Goal: Information Seeking & Learning: Find specific fact

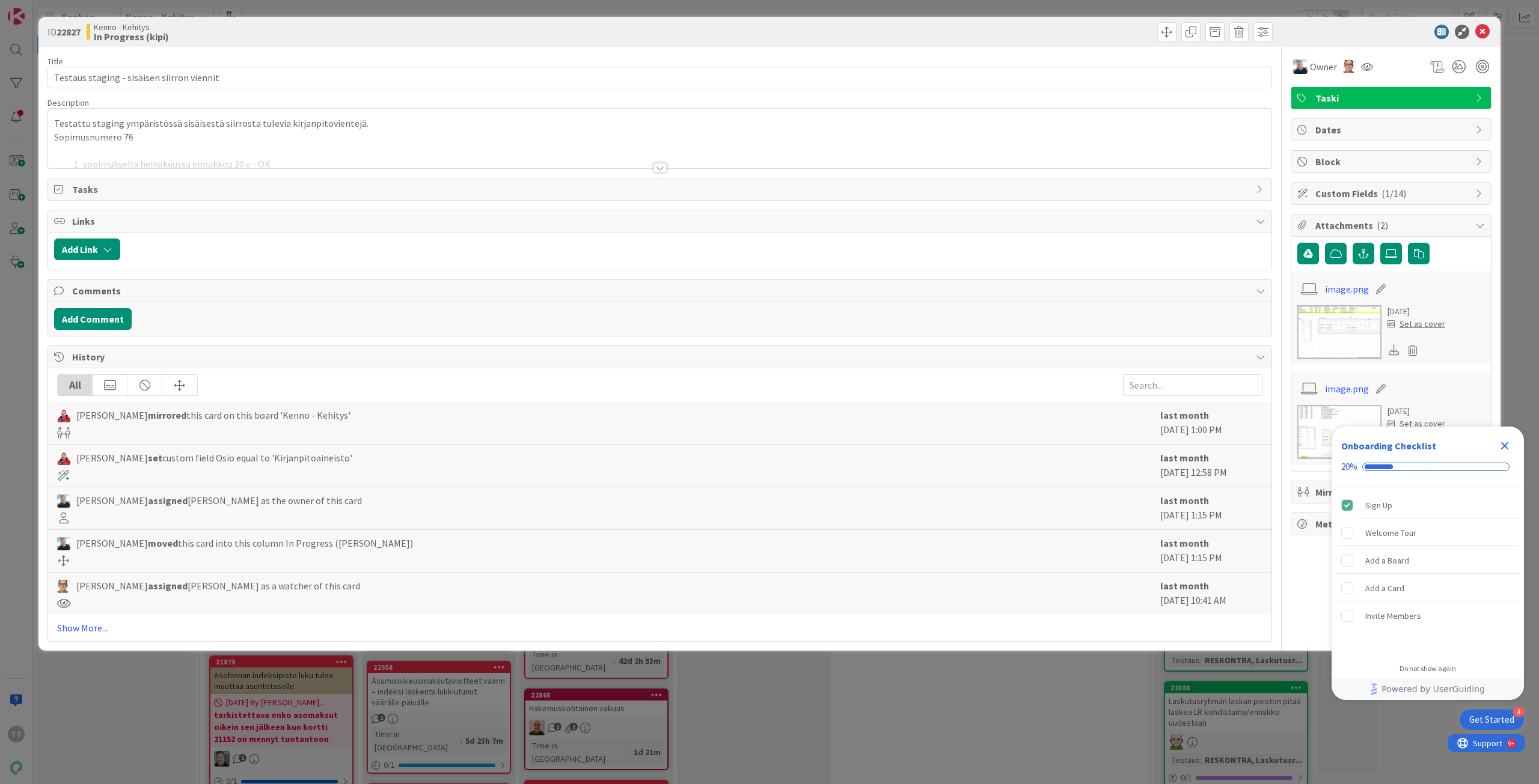
click at [660, 169] on div at bounding box center [661, 167] width 14 height 9
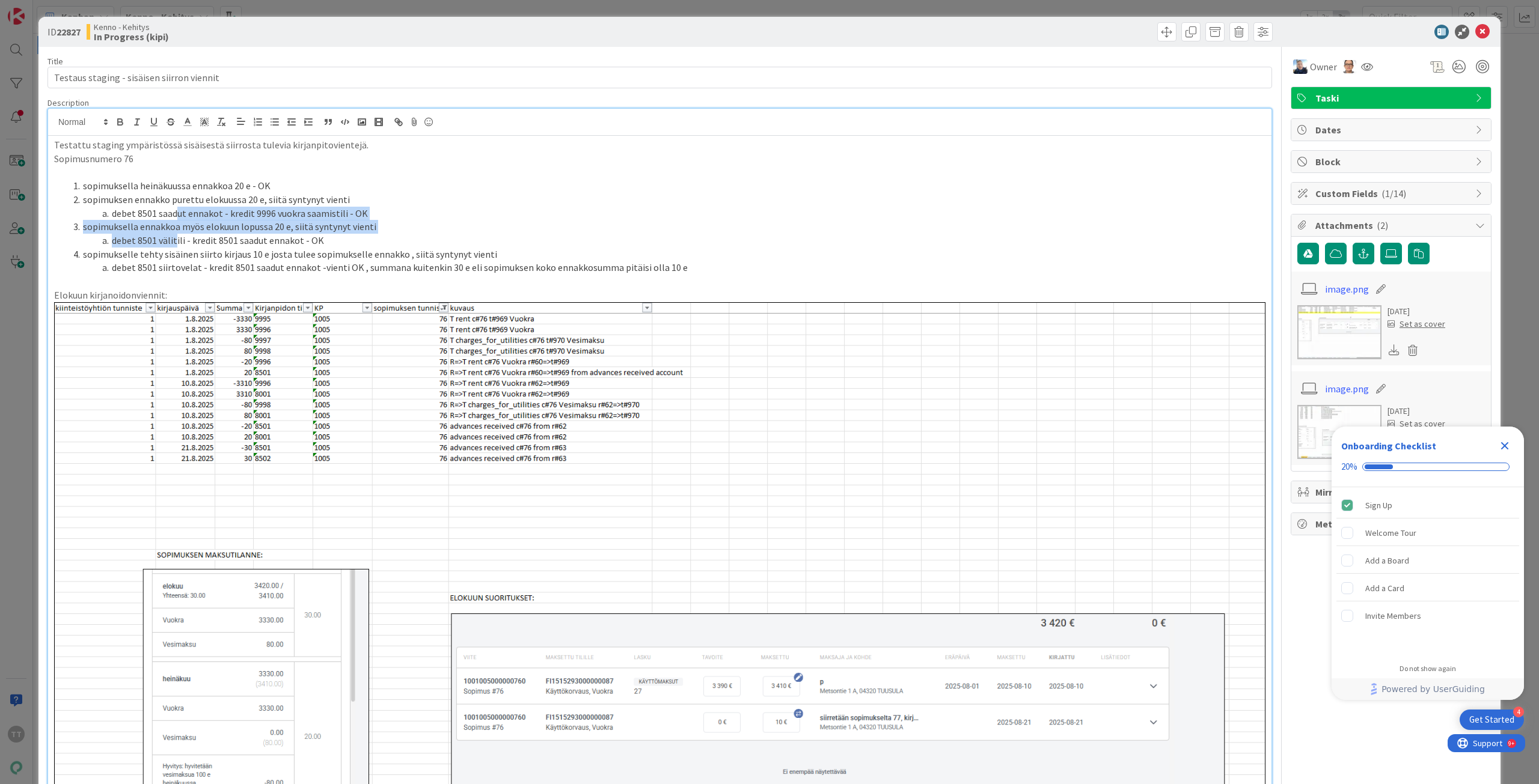
drag, startPoint x: 176, startPoint y: 211, endPoint x: 176, endPoint y: 247, distance: 36.0
click at [176, 247] on ol "sopimuksella heinäkuussa ennakkoa 20 e - OK sopimuksen ennakko purettu [DATE] e…" at bounding box center [660, 226] width 1211 height 96
click at [176, 247] on li "sopimukselle tehty sisäinen siirto kirjaus 10 e josta tulee sopimukselle ennakk…" at bounding box center [666, 254] width 1196 height 14
drag, startPoint x: 182, startPoint y: 218, endPoint x: 182, endPoint y: 242, distance: 24.0
click at [182, 242] on ol "sopimuksella heinäkuussa ennakkoa 20 e - OK sopimuksen ennakko purettu [DATE] e…" at bounding box center [660, 226] width 1211 height 96
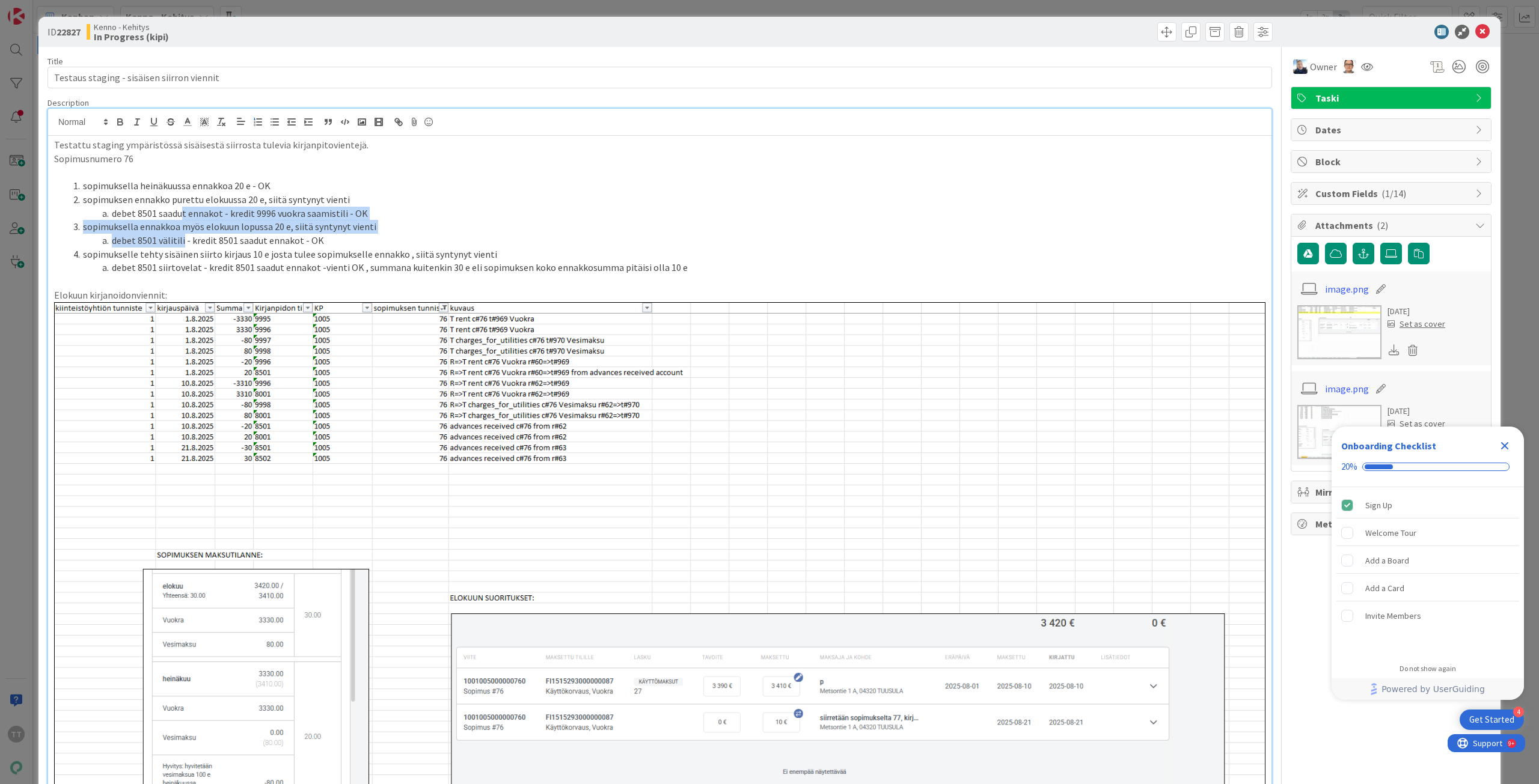
click at [182, 242] on li "debet 8501 välitili - kredit 8501 saadut ennakot - OK" at bounding box center [666, 241] width 1196 height 14
drag, startPoint x: 187, startPoint y: 214, endPoint x: 187, endPoint y: 234, distance: 20.0
click at [187, 234] on ol "sopimuksella heinäkuussa ennakkoa 20 e - OK sopimuksen ennakko purettu [DATE] e…" at bounding box center [660, 226] width 1211 height 96
click at [187, 234] on li "debet 8501 välitili - kredit 8501 saadut ennakot - OK" at bounding box center [666, 241] width 1196 height 14
drag, startPoint x: 193, startPoint y: 216, endPoint x: 198, endPoint y: 247, distance: 31.4
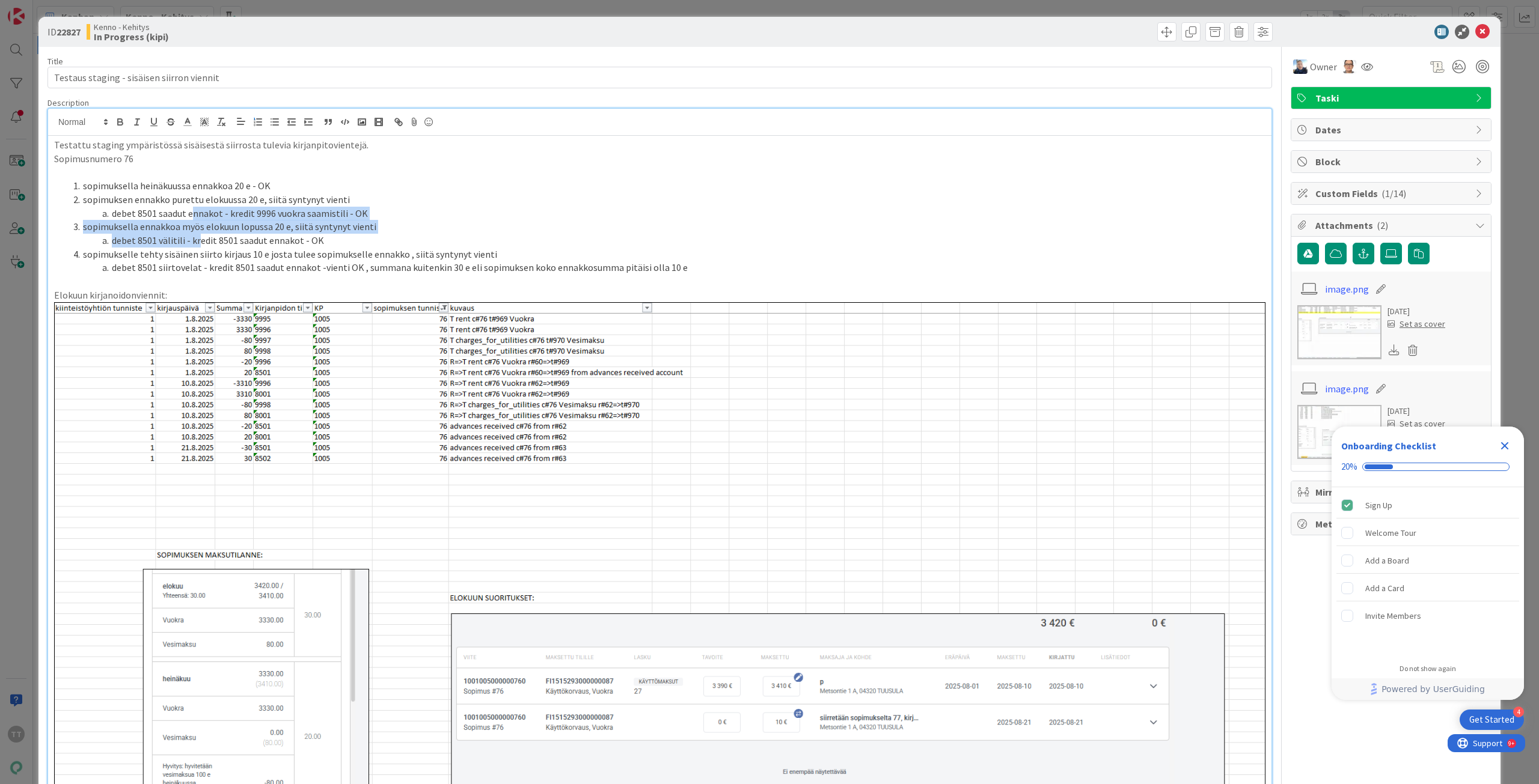
click at [198, 247] on ol "sopimuksella heinäkuussa ennakkoa 20 e - OK sopimuksen ennakko purettu [DATE] e…" at bounding box center [660, 226] width 1211 height 96
click at [198, 247] on li "sopimukselle tehty sisäinen siirto kirjaus 10 e josta tulee sopimukselle ennakk…" at bounding box center [666, 254] width 1196 height 14
click at [1475, 34] on icon at bounding box center [1482, 31] width 14 height 14
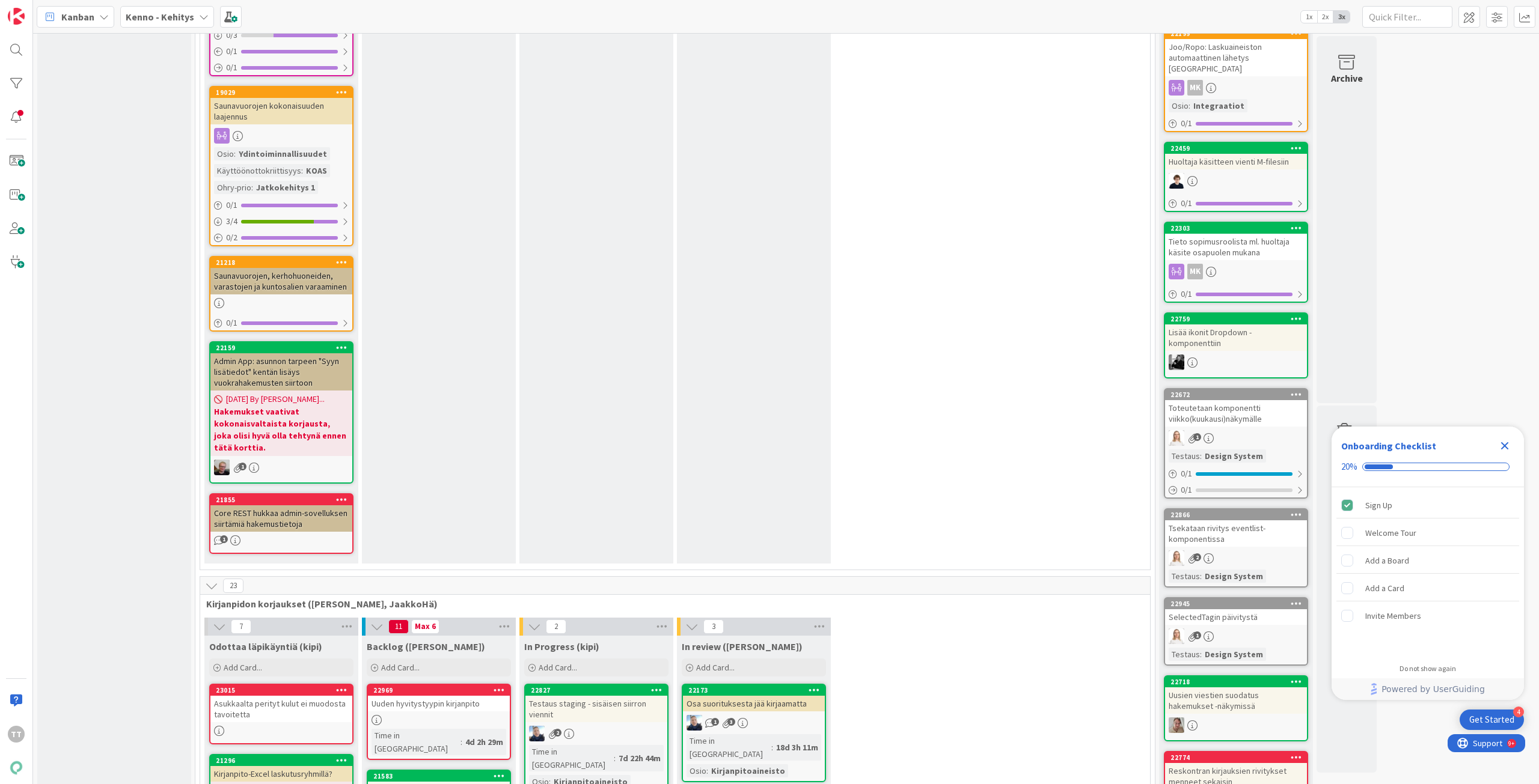
scroll to position [7510, 0]
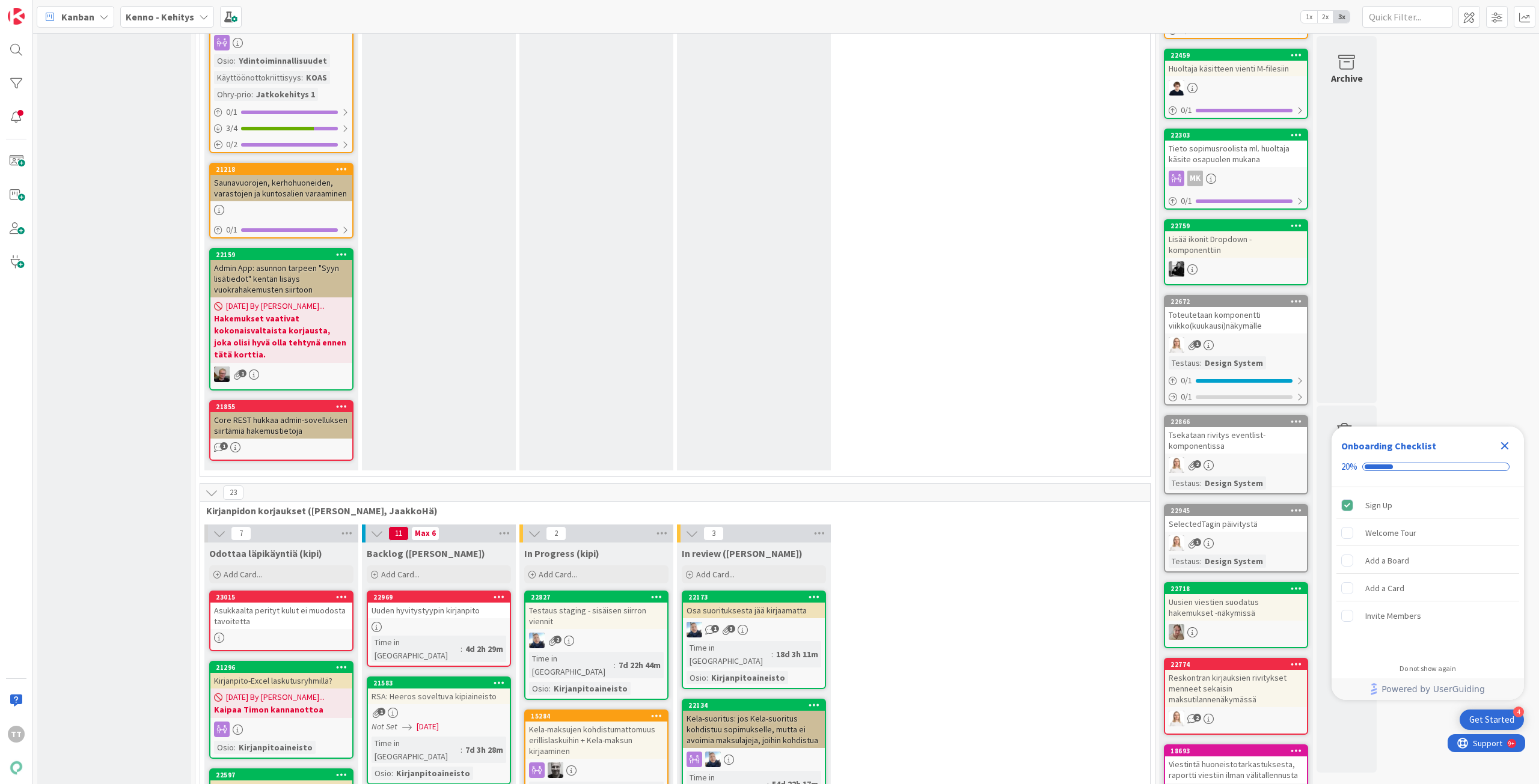
click at [270, 603] on div "Asukkaalta perityt kulut ei muodosta tavoitetta" at bounding box center [281, 615] width 142 height 26
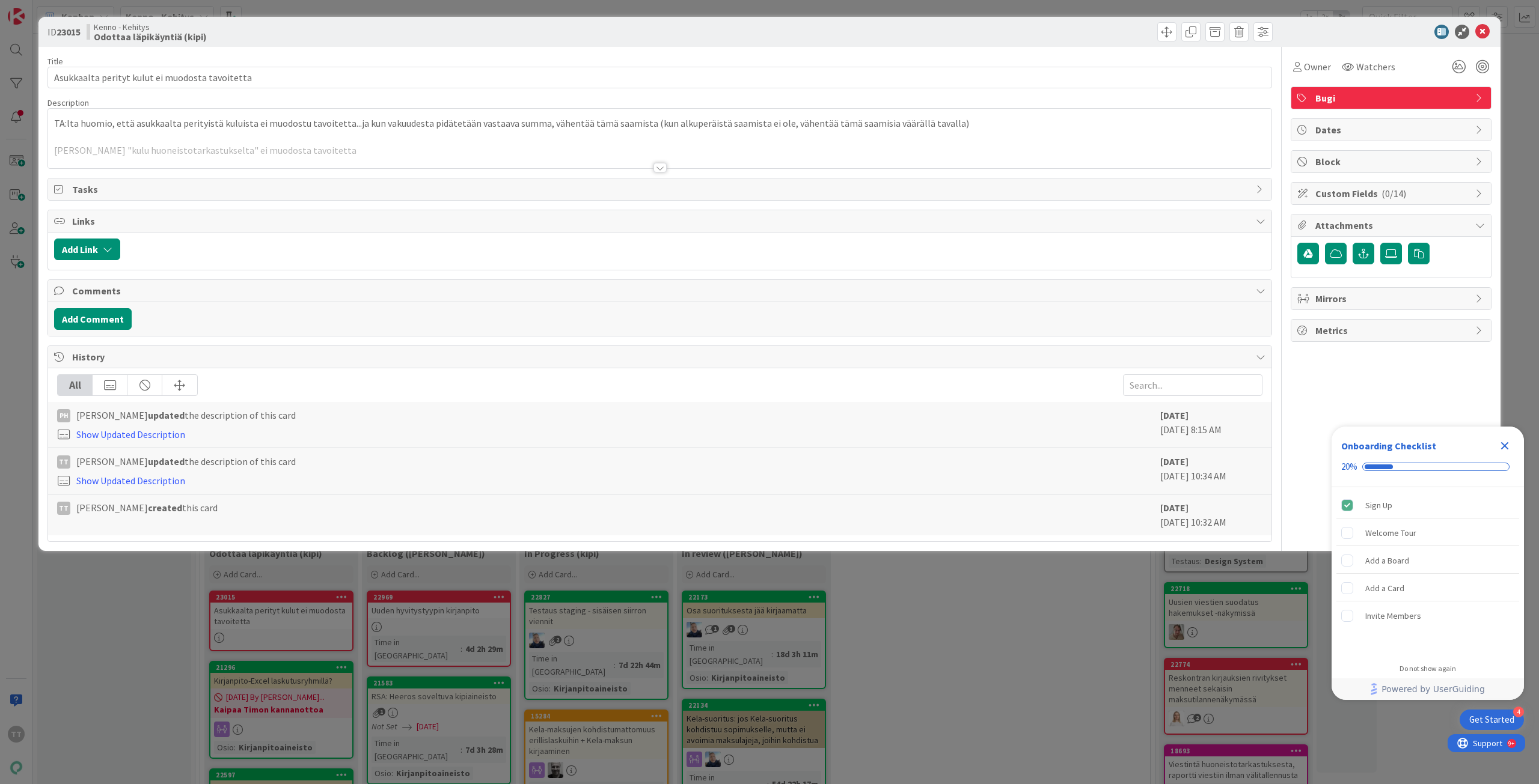
click at [656, 164] on div at bounding box center [661, 167] width 14 height 9
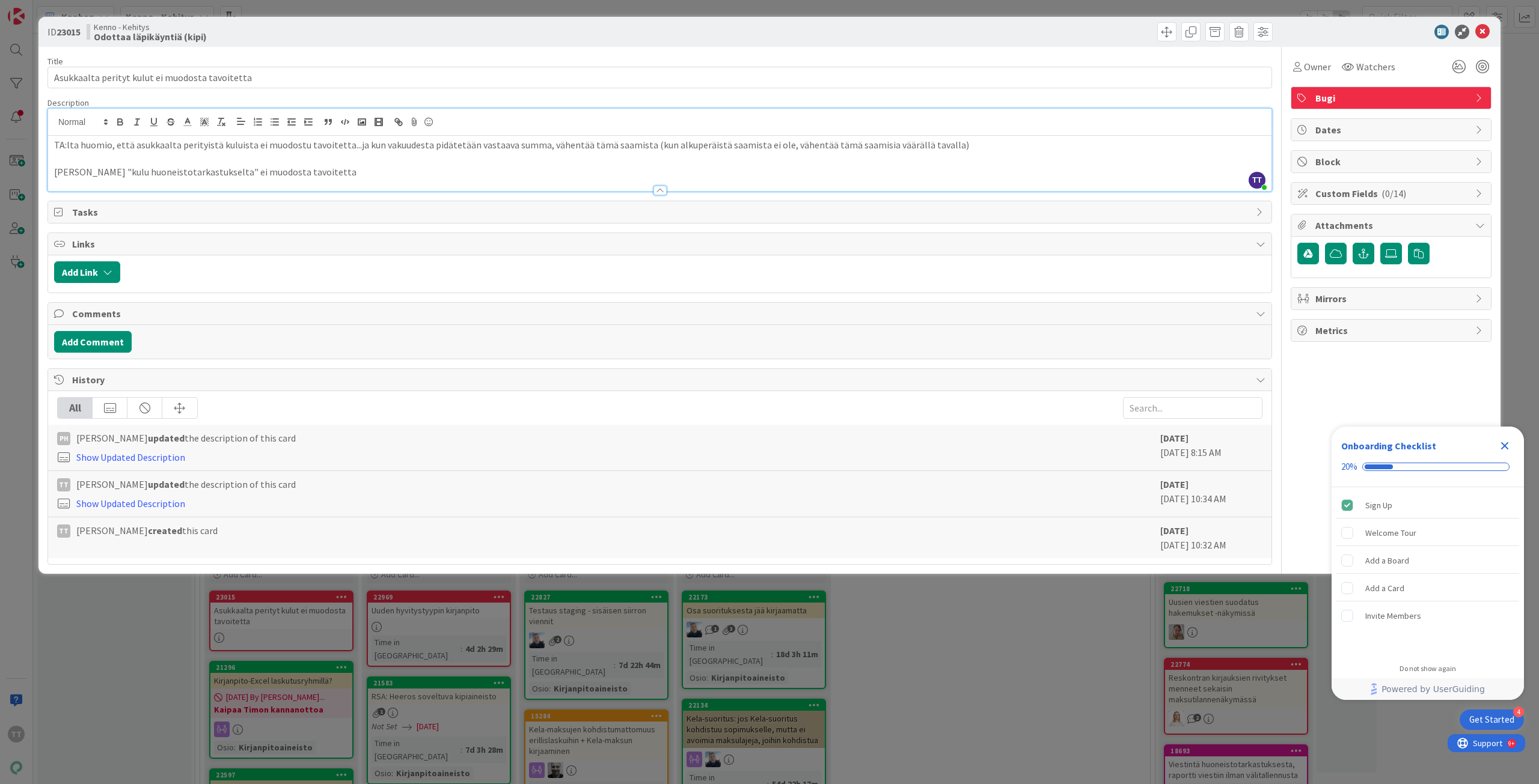
click at [295, 173] on p "[PERSON_NAME] "kulu huoneistotarkastukselta" ei muodosta tavoitetta" at bounding box center [660, 172] width 1211 height 14
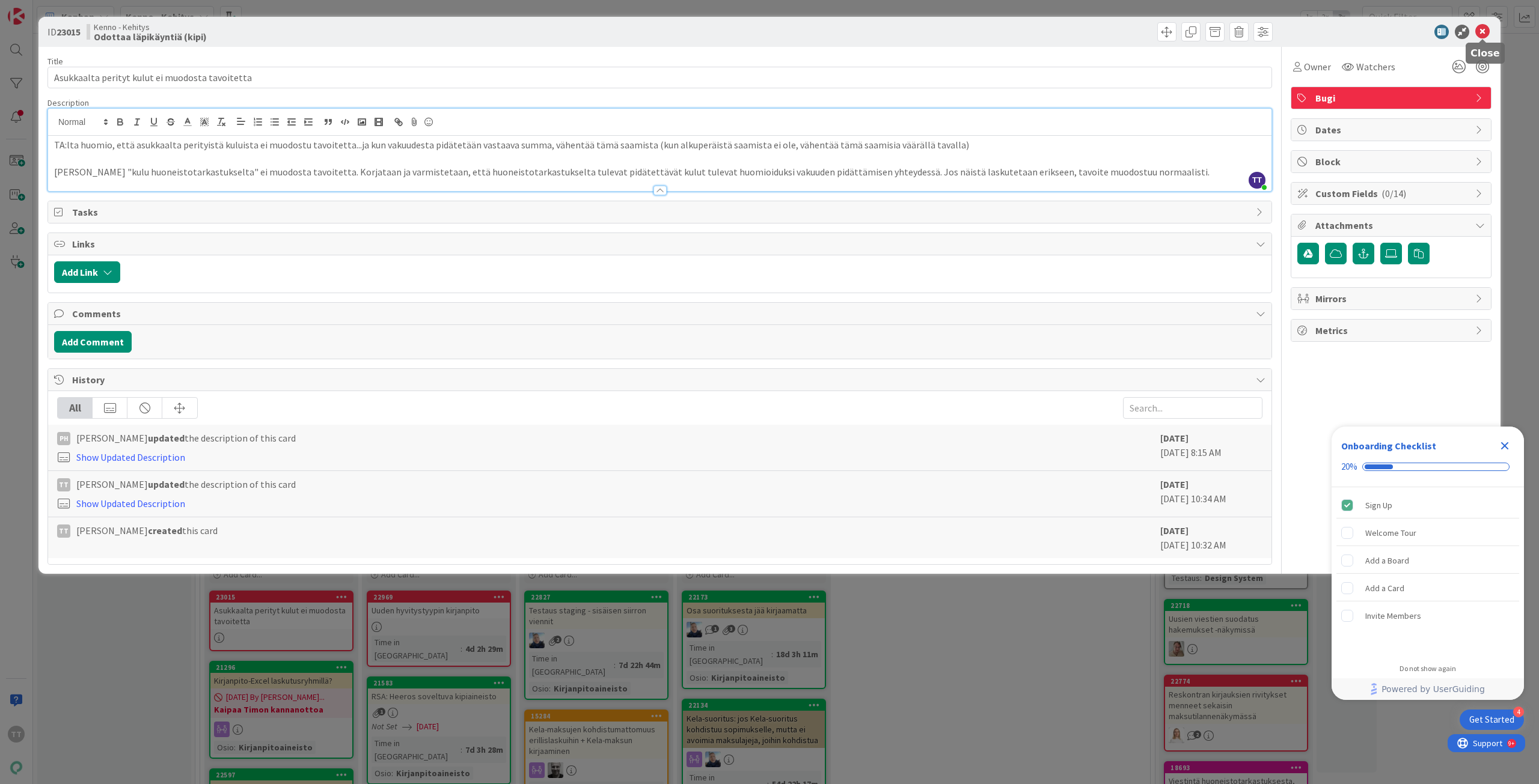
click at [1484, 31] on icon at bounding box center [1482, 31] width 14 height 14
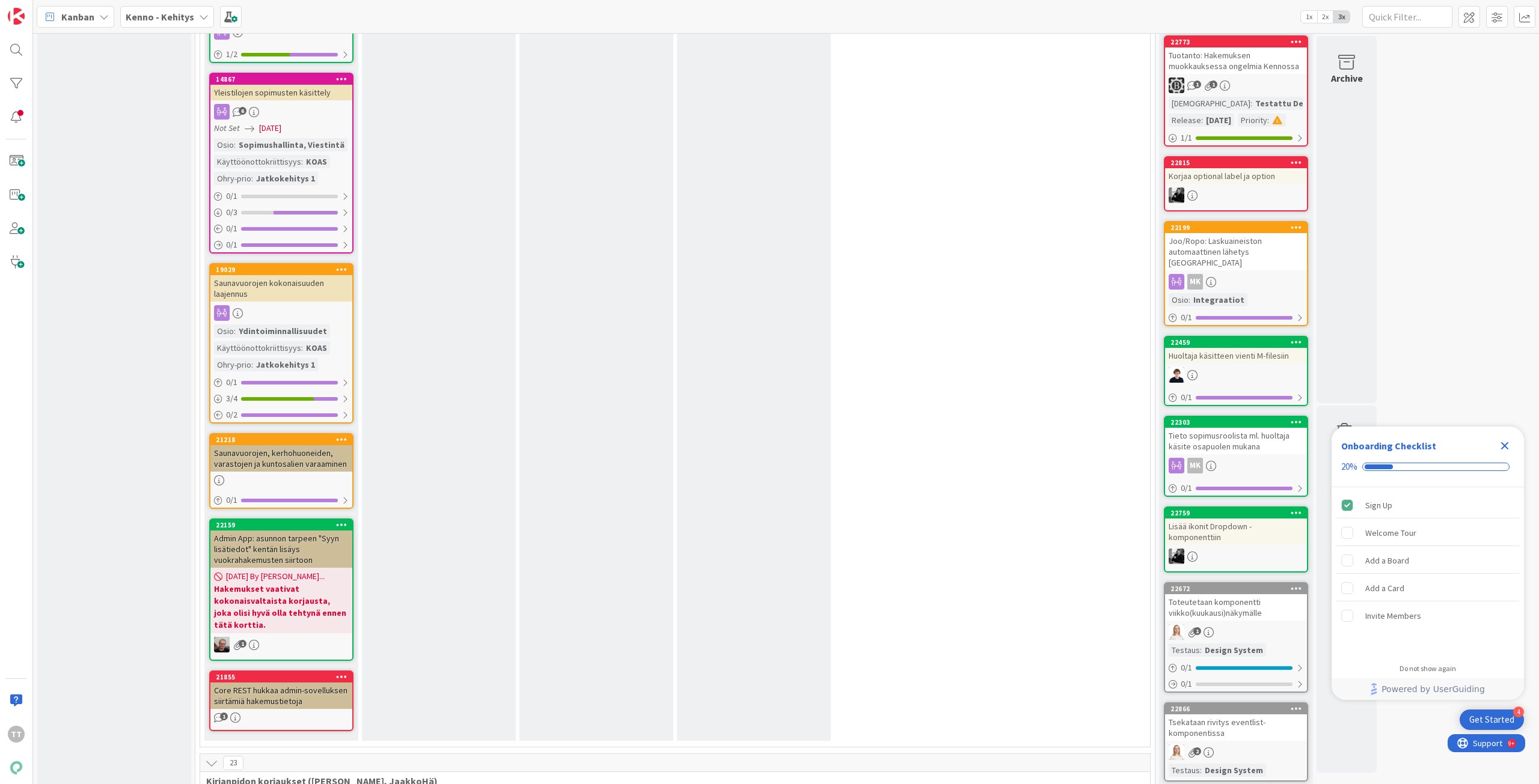
scroll to position [7270, 0]
